Goal: Obtain resource: Obtain resource

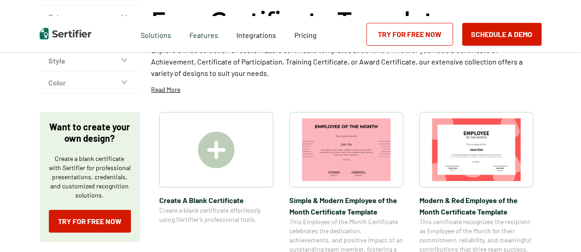
scroll to position [91, 0]
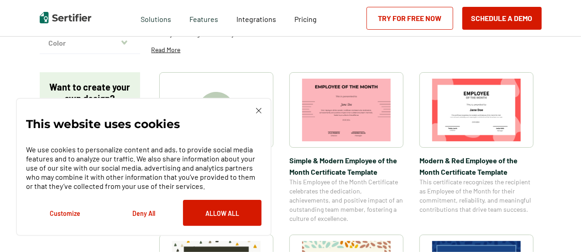
scroll to position [228, 0]
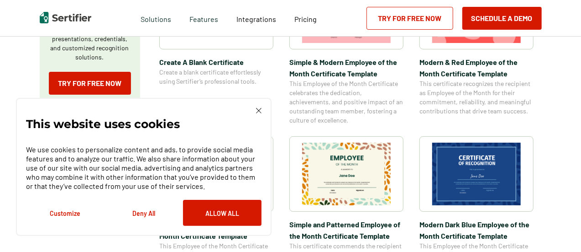
drag, startPoint x: 258, startPoint y: 108, endPoint x: 258, endPoint y: 117, distance: 9.1
click at [258, 109] on img at bounding box center [258, 110] width 5 height 5
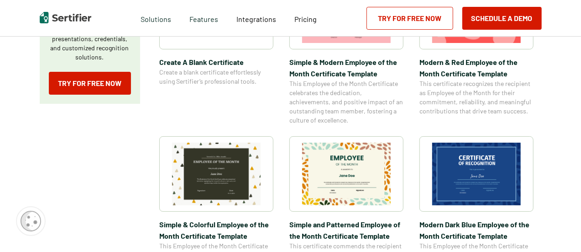
click at [471, 168] on img at bounding box center [476, 173] width 89 height 63
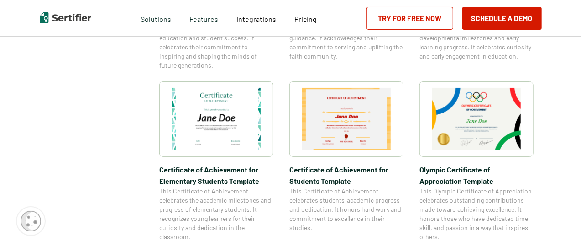
scroll to position [639, 0]
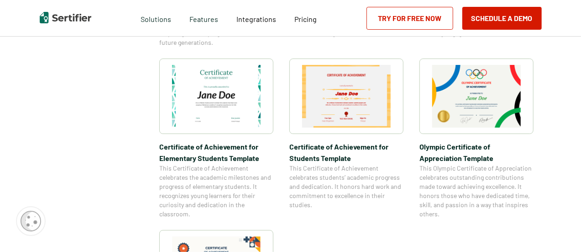
click at [337, 102] on img at bounding box center [346, 96] width 89 height 63
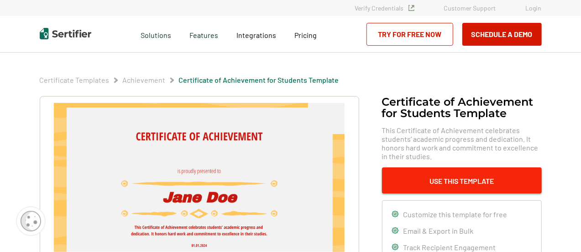
click at [471, 183] on button "Use This Template" at bounding box center [462, 180] width 160 height 26
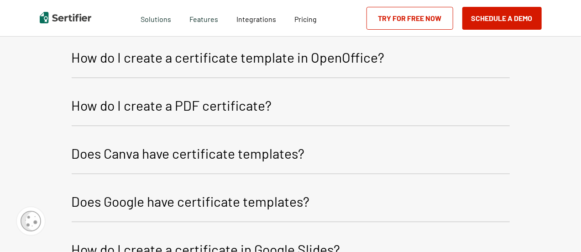
scroll to position [1362, 0]
